Goal: Check status: Check status

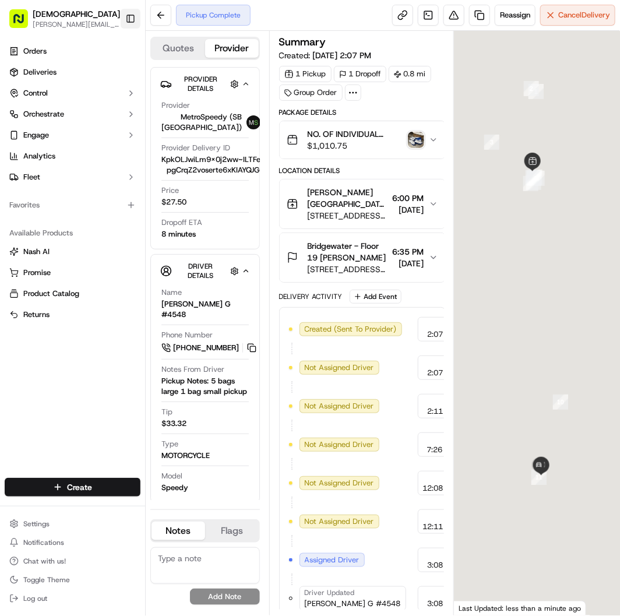
click at [133, 18] on button "Toggle Sidebar" at bounding box center [131, 19] width 20 height 20
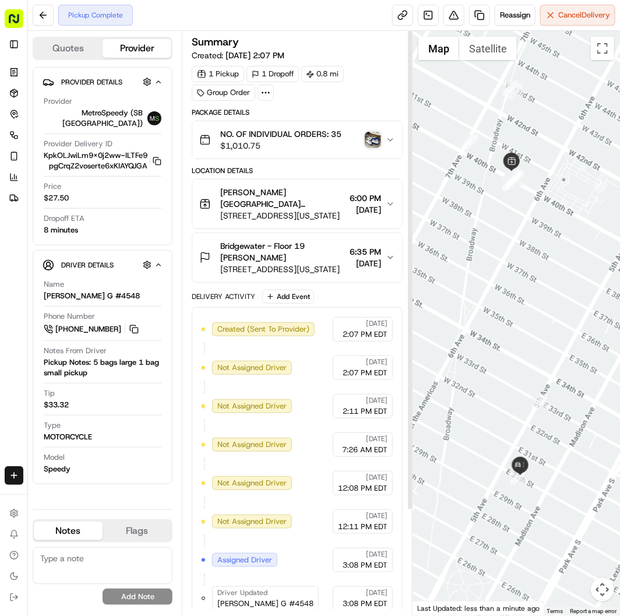
scroll to position [128, 0]
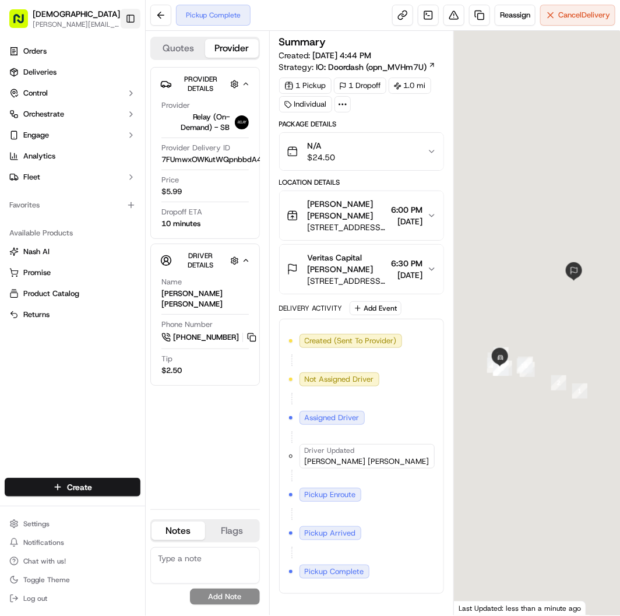
click at [131, 16] on button "Toggle Sidebar" at bounding box center [131, 19] width 20 height 20
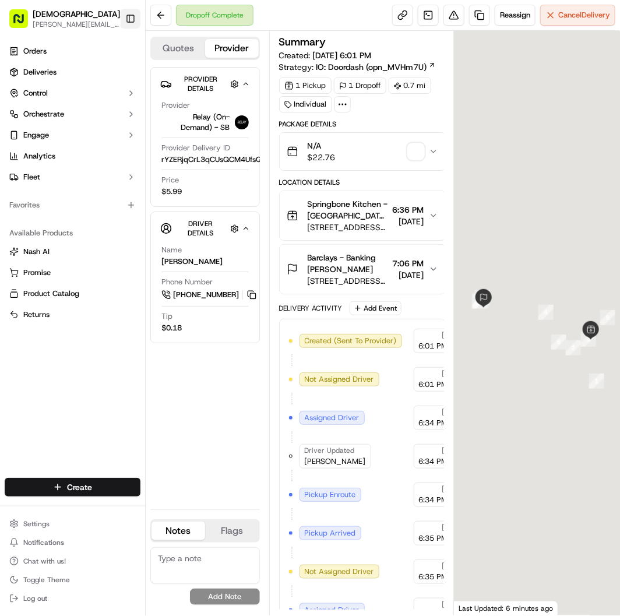
click at [127, 16] on button "Toggle Sidebar" at bounding box center [131, 19] width 20 height 20
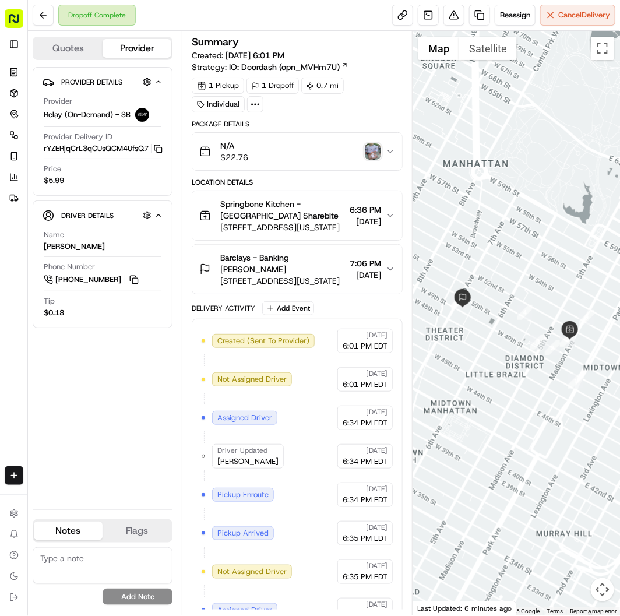
click at [375, 148] on img "button" at bounding box center [373, 151] width 16 height 16
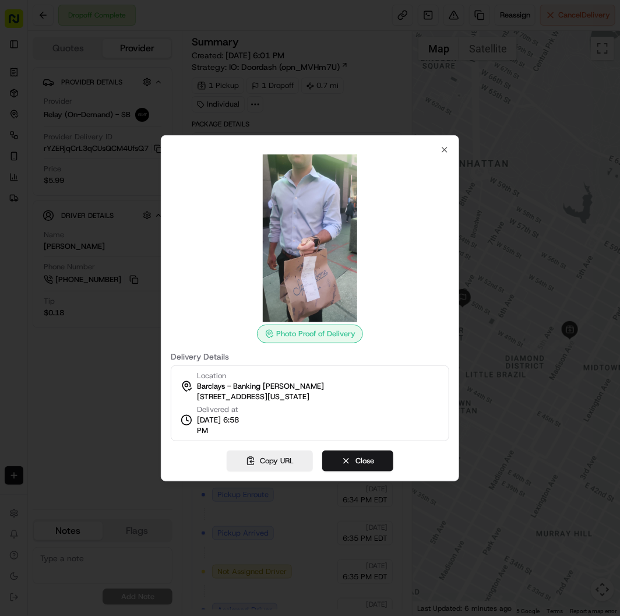
click at [452, 147] on div "Photo Proof of Delivery Delivery Details Location Barclays - Banking Colin Arbe…" at bounding box center [310, 308] width 298 height 346
drag, startPoint x: 444, startPoint y: 150, endPoint x: 556, endPoint y: 199, distance: 121.9
click at [441, 152] on icon "button" at bounding box center [444, 149] width 9 height 9
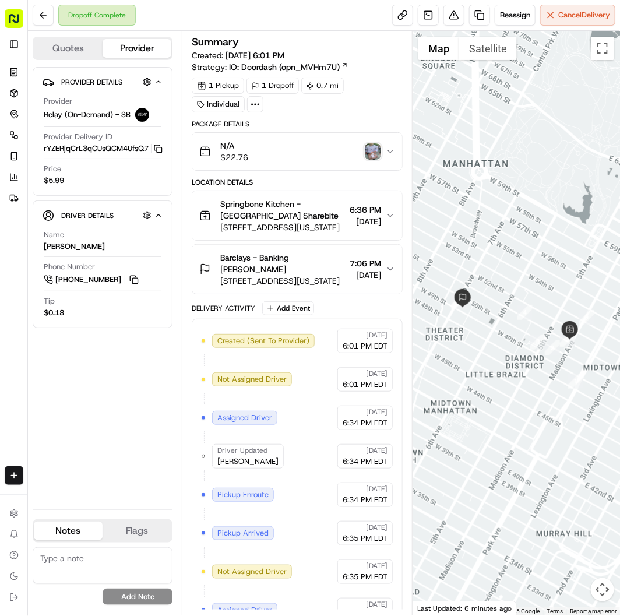
click at [376, 152] on img "button" at bounding box center [373, 151] width 16 height 16
